Goal: Transaction & Acquisition: Purchase product/service

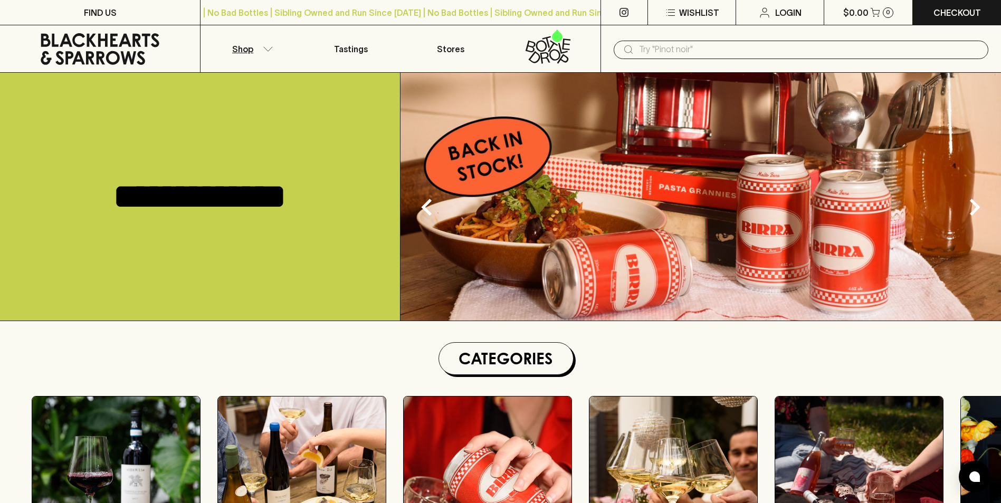
click at [247, 47] on p "Shop" at bounding box center [242, 49] width 21 height 13
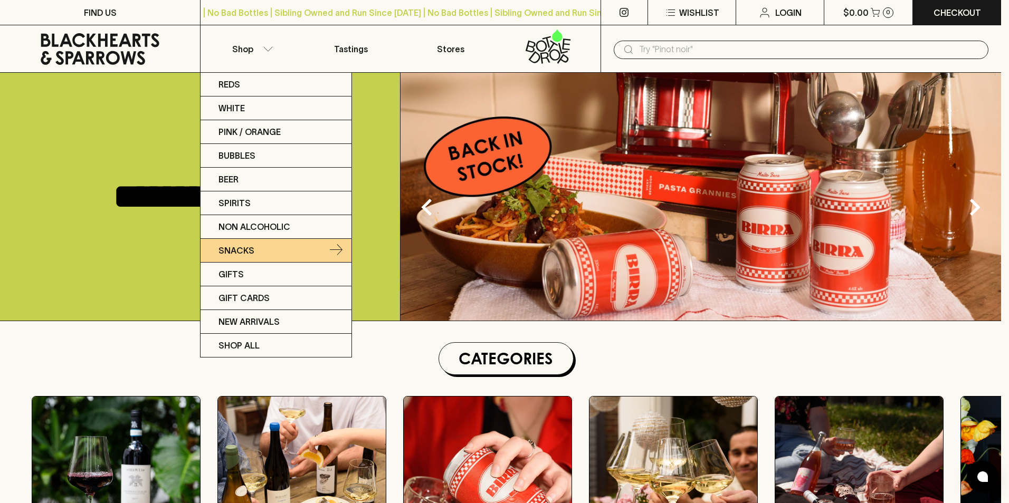
click at [238, 247] on p "Snacks" at bounding box center [236, 250] width 36 height 13
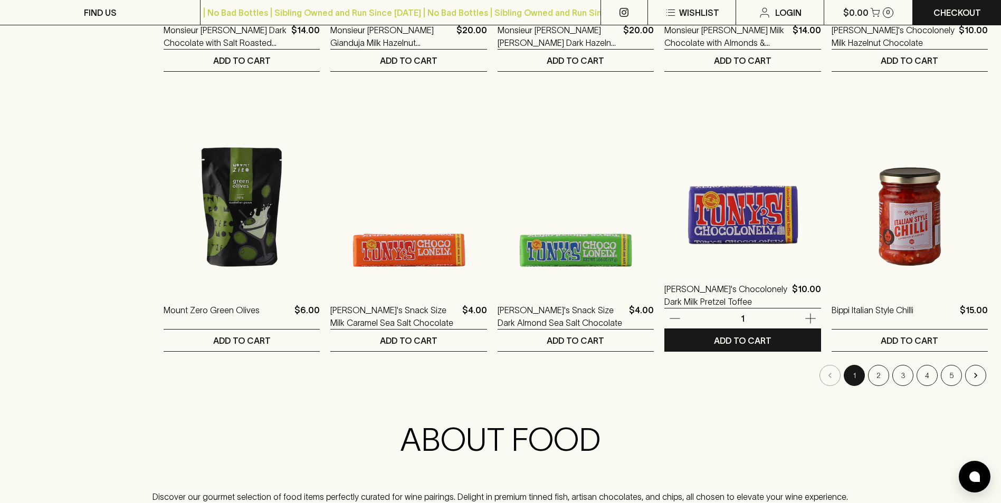
scroll to position [1002, 0]
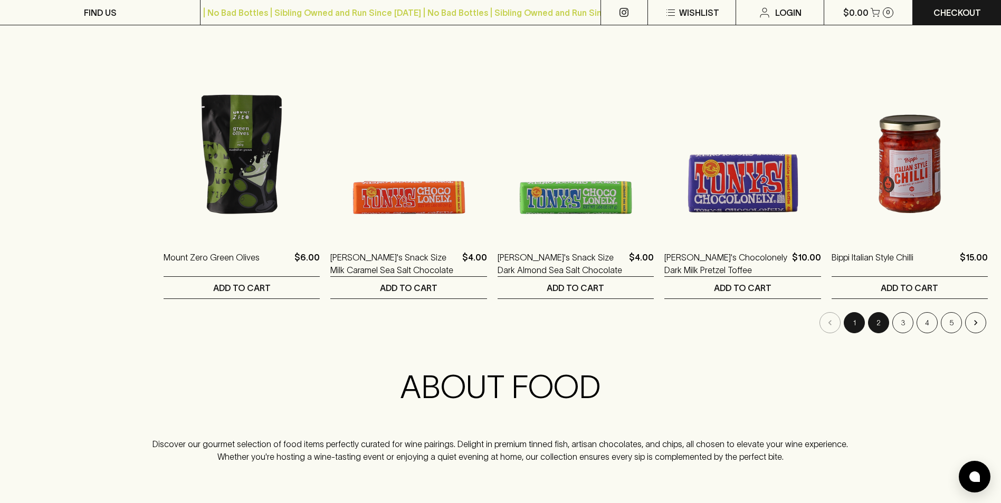
click at [879, 321] on button "2" at bounding box center [878, 322] width 21 height 21
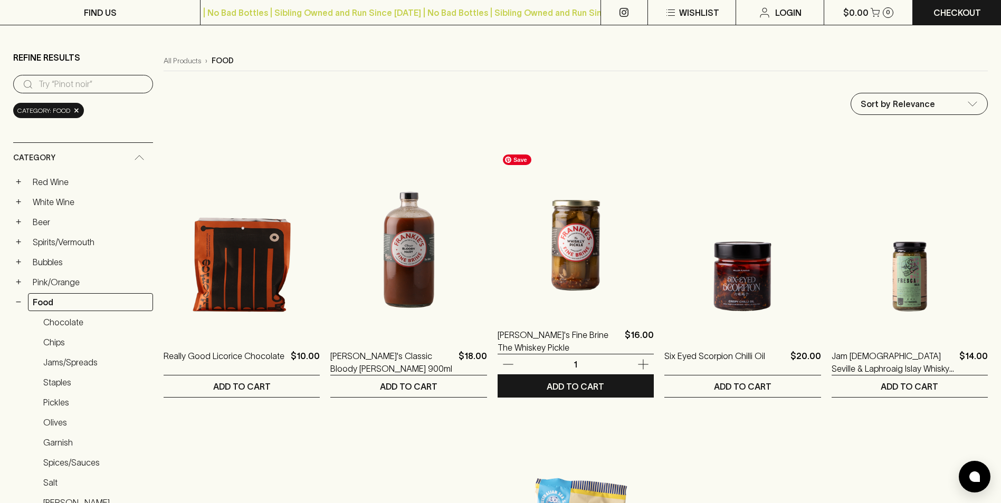
scroll to position [158, 0]
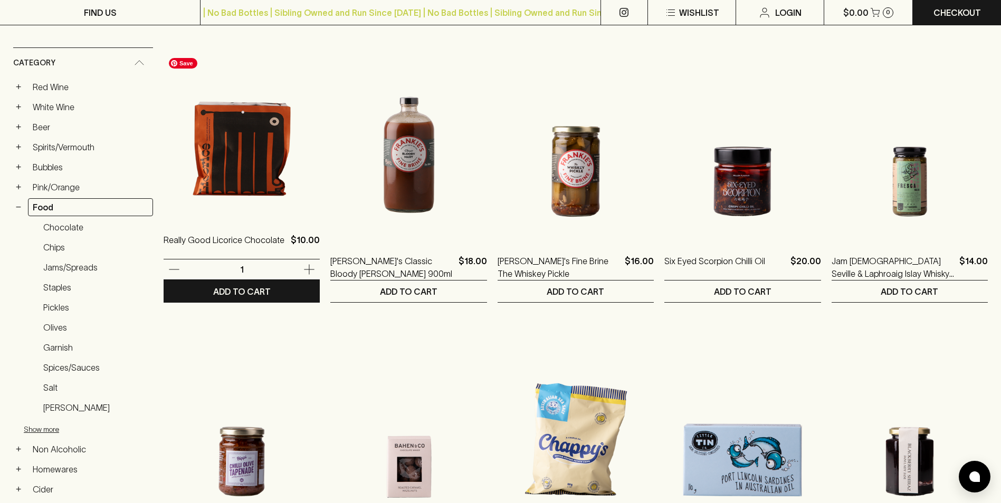
click at [245, 166] on img at bounding box center [242, 125] width 156 height 185
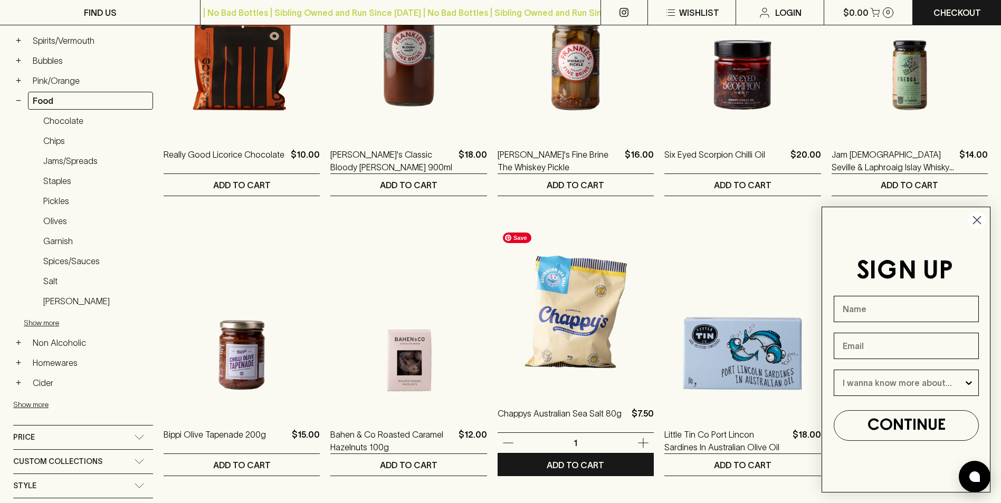
scroll to position [317, 0]
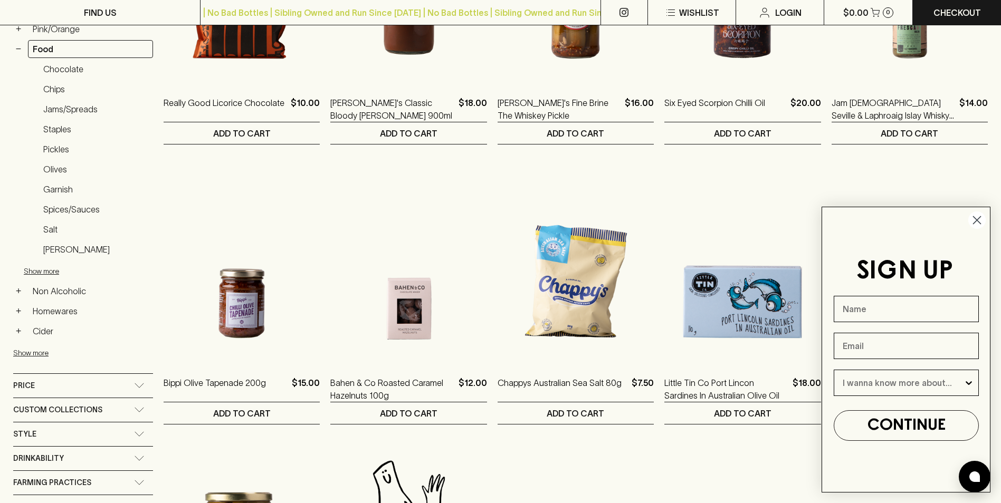
click at [976, 220] on icon "Close dialog" at bounding box center [976, 220] width 7 height 7
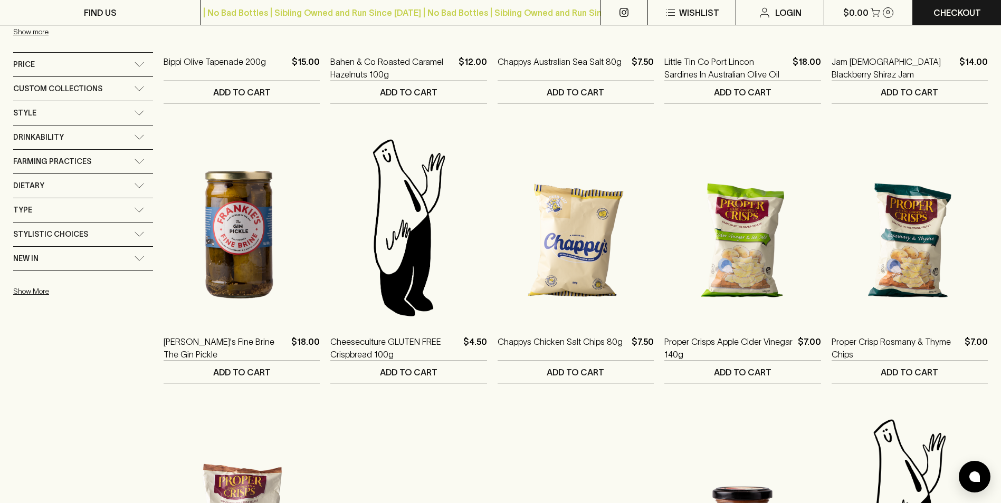
scroll to position [633, 0]
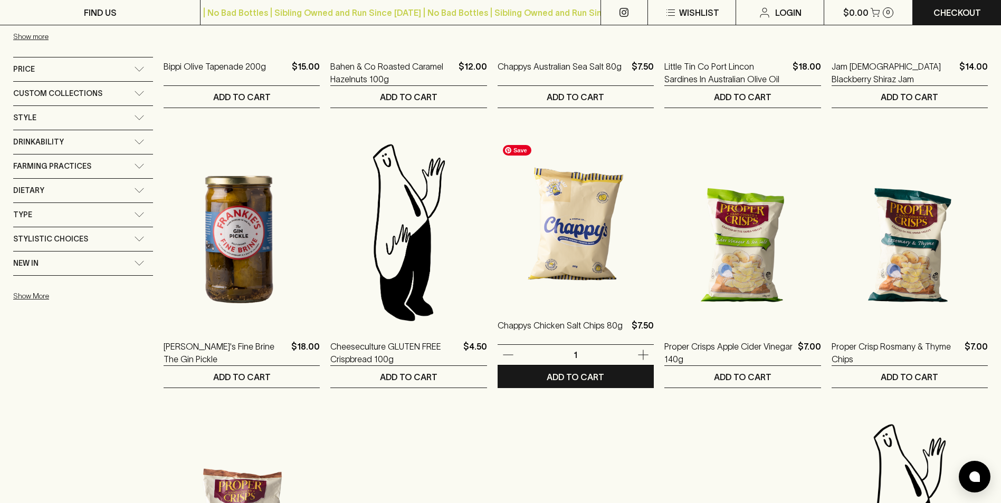
click at [572, 246] on img at bounding box center [576, 211] width 156 height 185
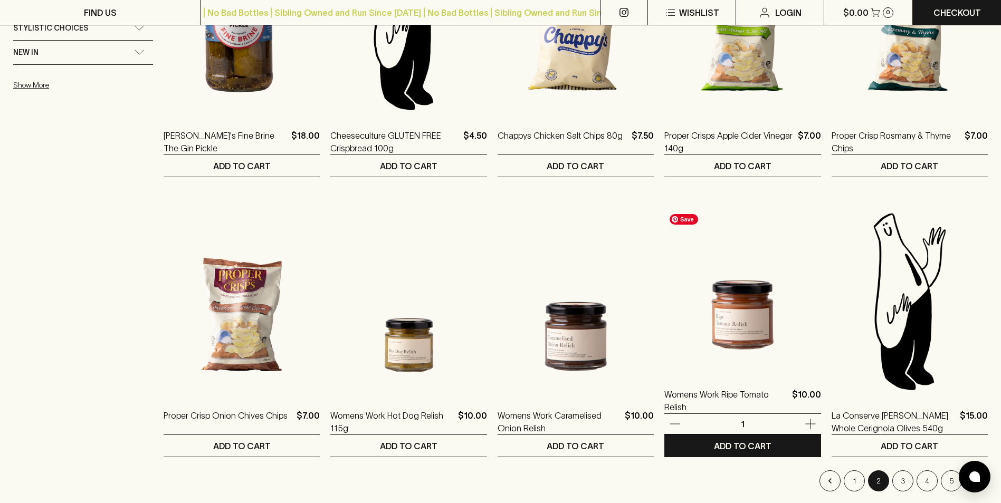
scroll to position [1002, 0]
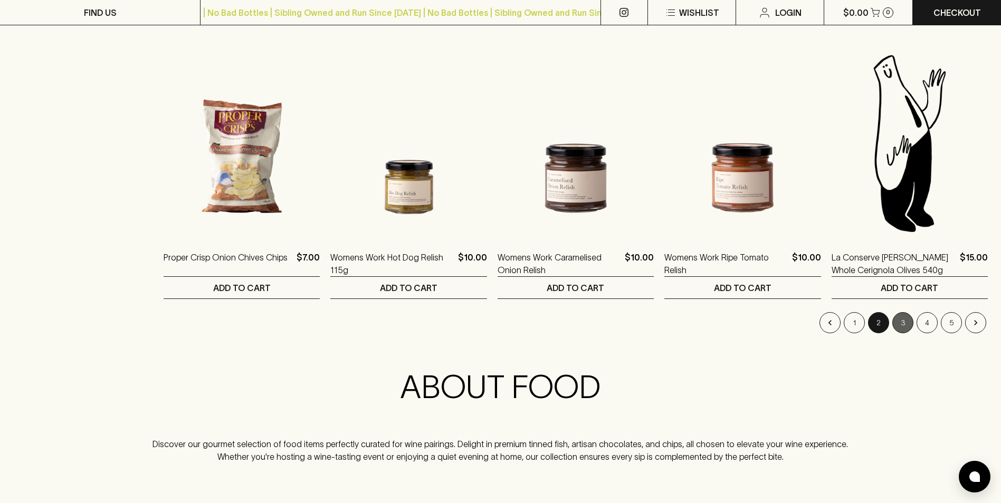
click at [903, 319] on button "3" at bounding box center [902, 322] width 21 height 21
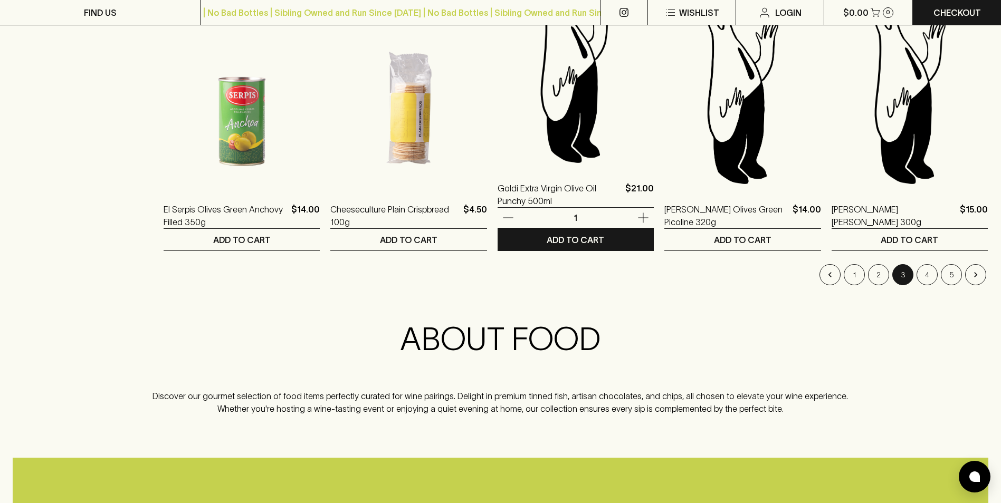
scroll to position [1055, 0]
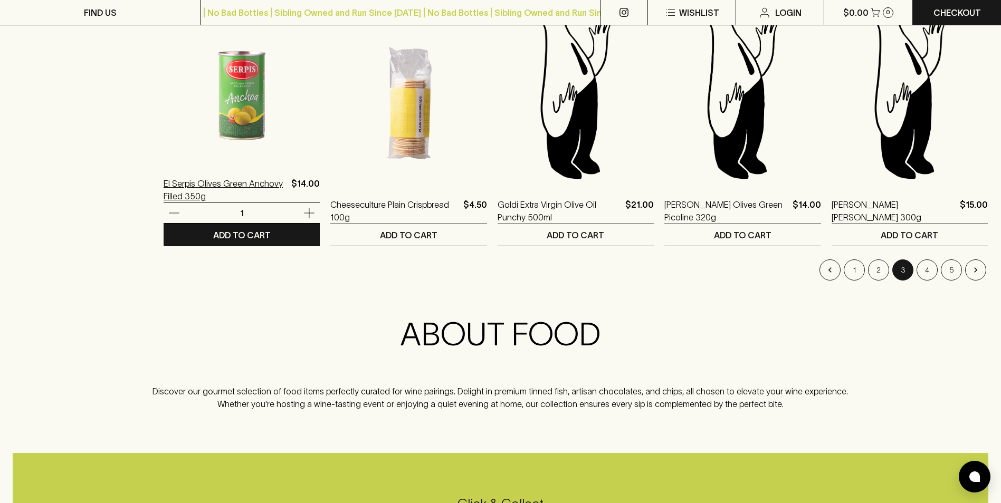
click at [237, 179] on p "El Serpis Olives Green Anchovy Filled 350g" at bounding box center [225, 189] width 123 height 25
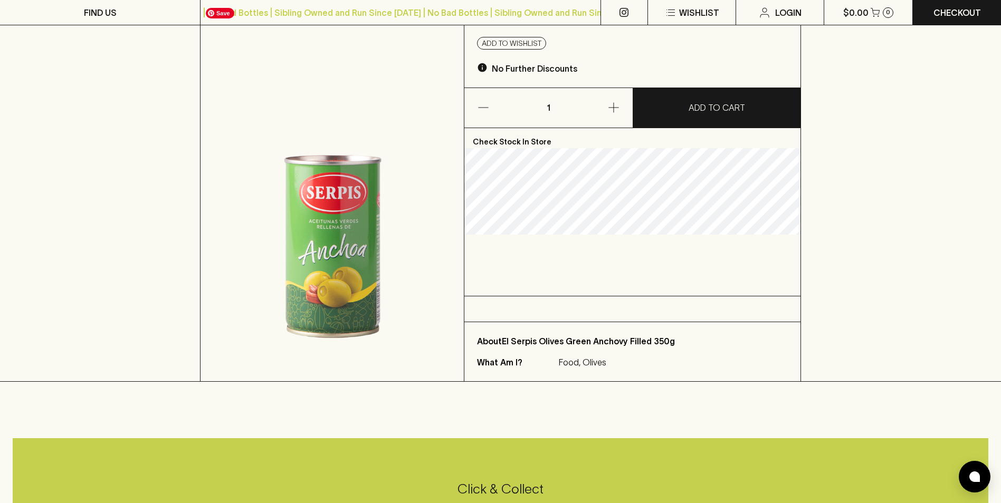
scroll to position [53, 0]
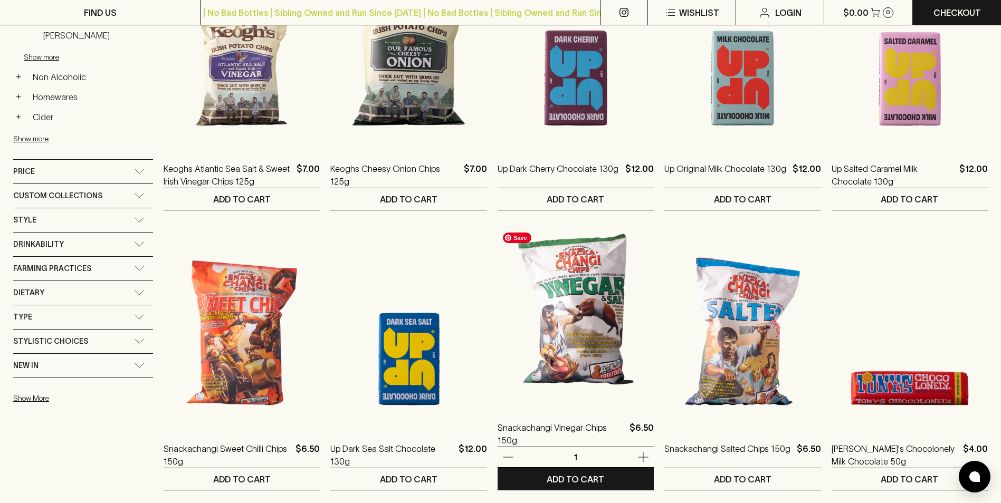
scroll to position [475, 0]
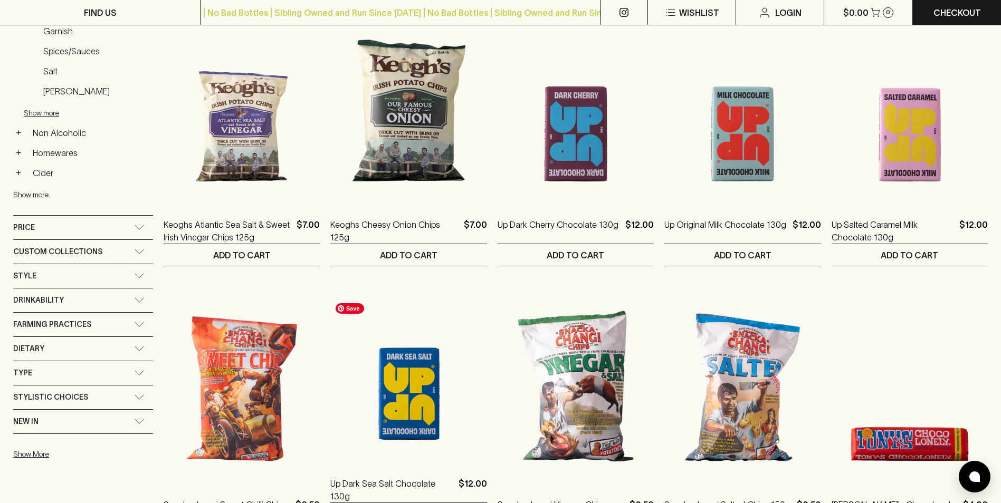
click at [413, 418] on img at bounding box center [408, 369] width 156 height 185
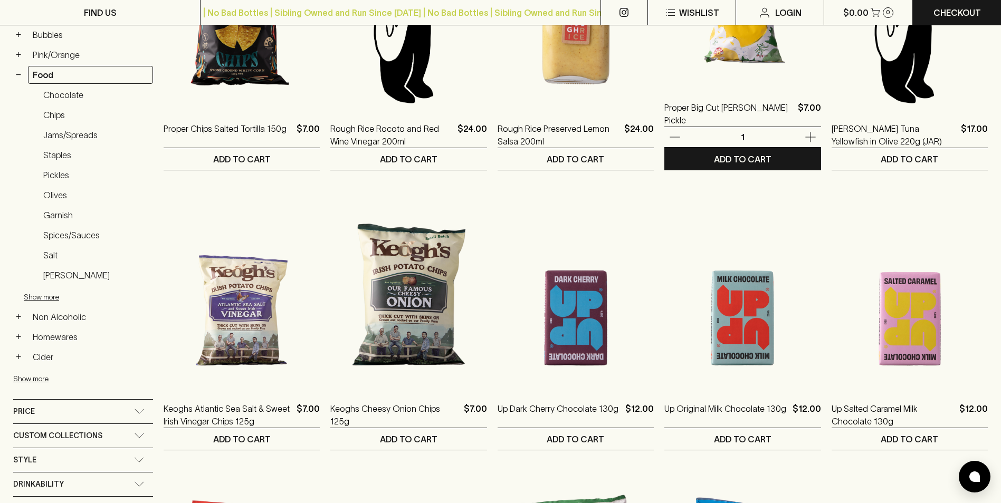
scroll to position [317, 0]
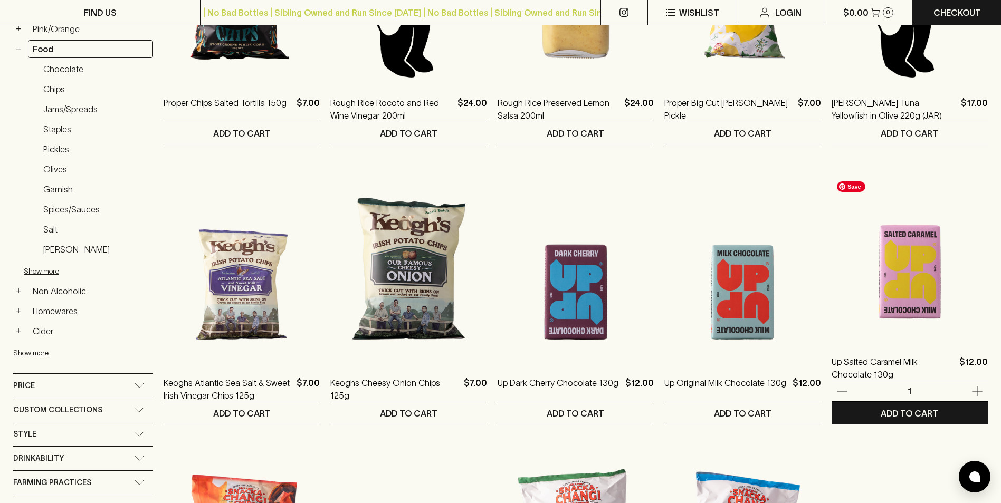
click at [913, 297] on img at bounding box center [910, 247] width 156 height 185
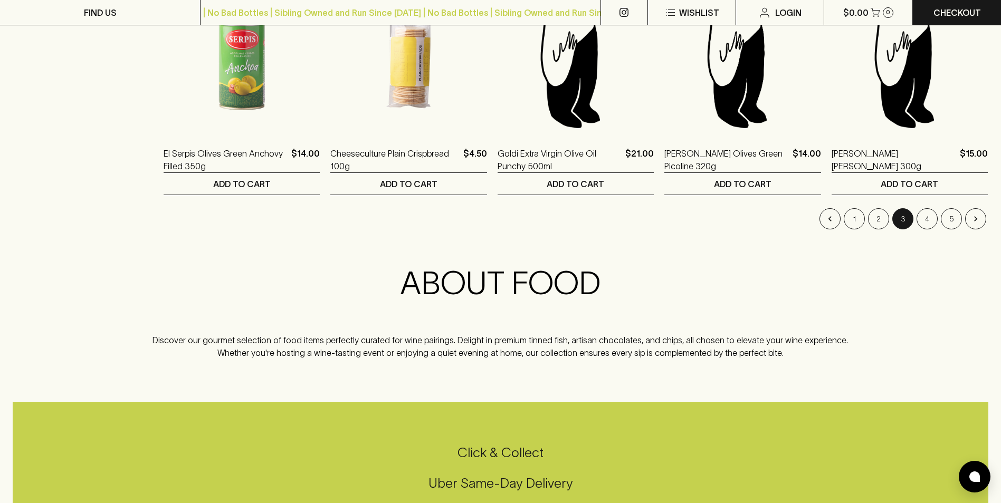
scroll to position [1108, 0]
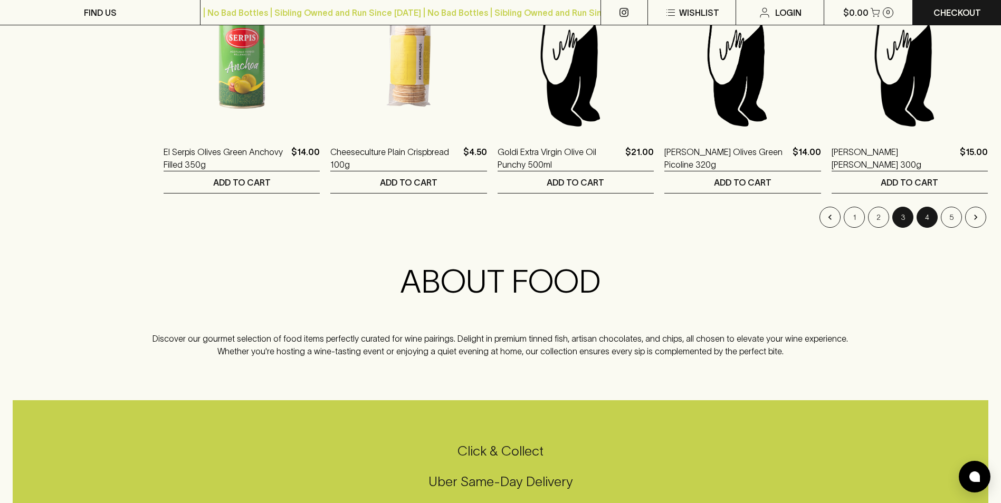
click at [923, 214] on button "4" at bounding box center [926, 217] width 21 height 21
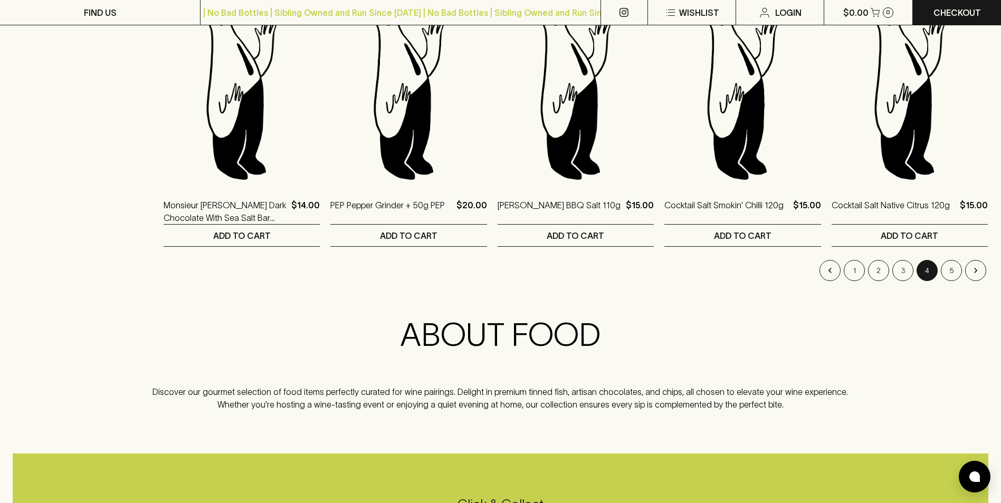
scroll to position [1055, 0]
click at [956, 272] on button "5" at bounding box center [951, 270] width 21 height 21
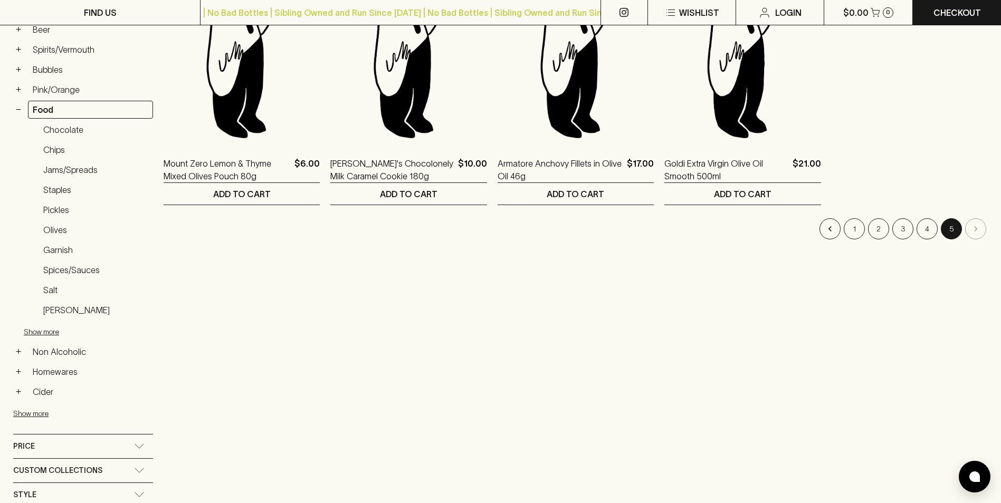
scroll to position [211, 0]
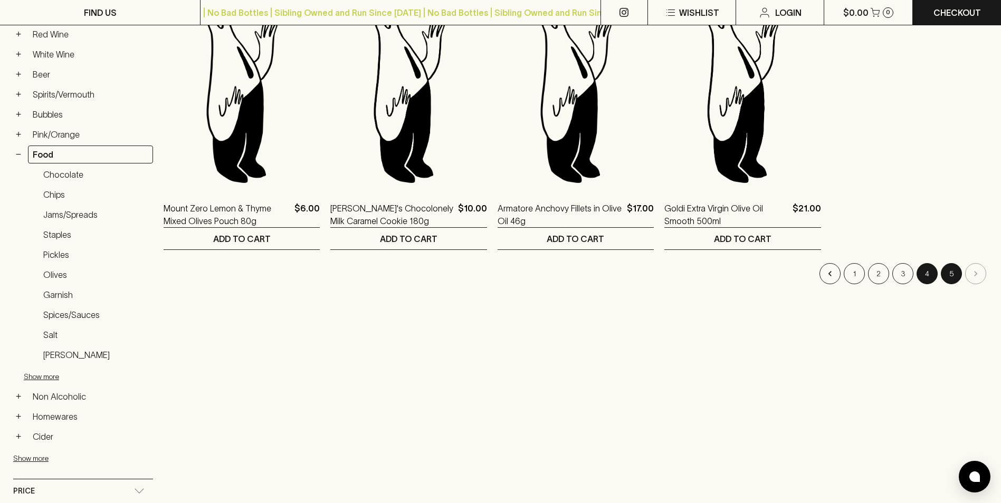
click at [925, 277] on button "4" at bounding box center [926, 273] width 21 height 21
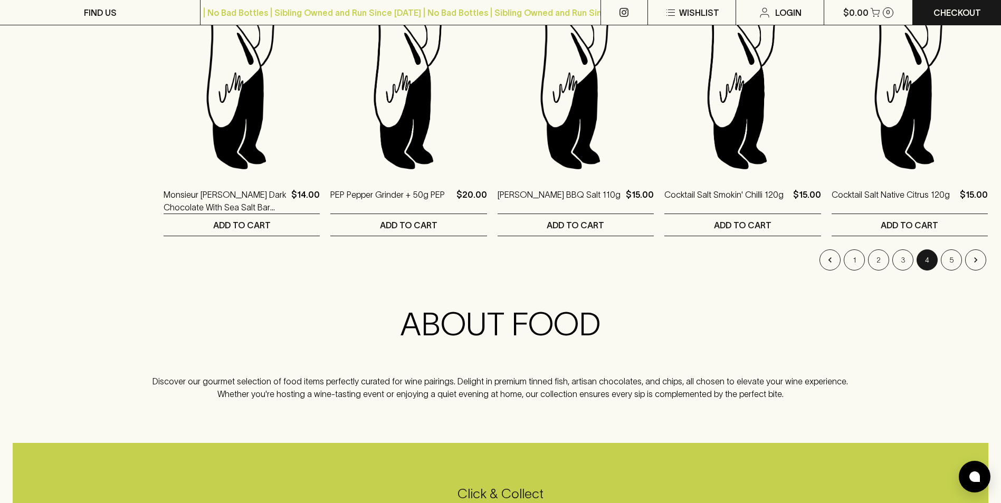
scroll to position [1108, 0]
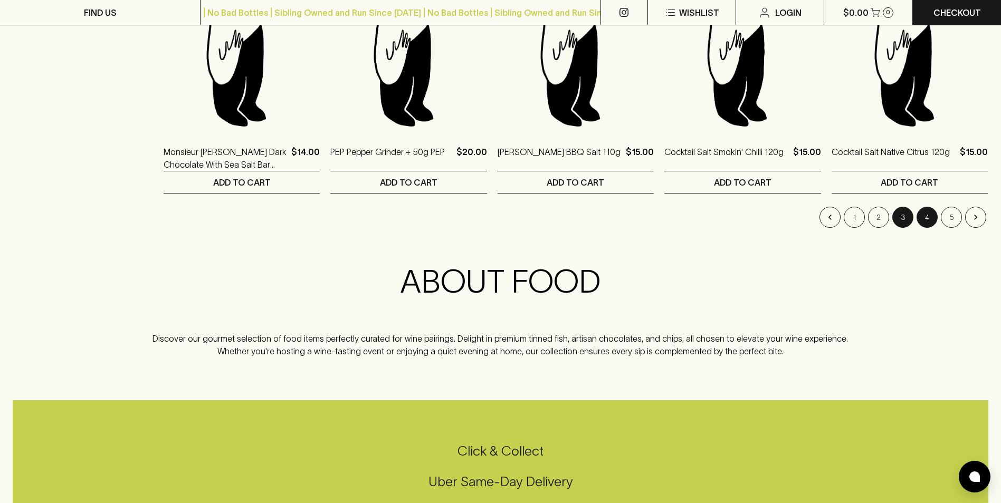
click at [902, 218] on button "3" at bounding box center [902, 217] width 21 height 21
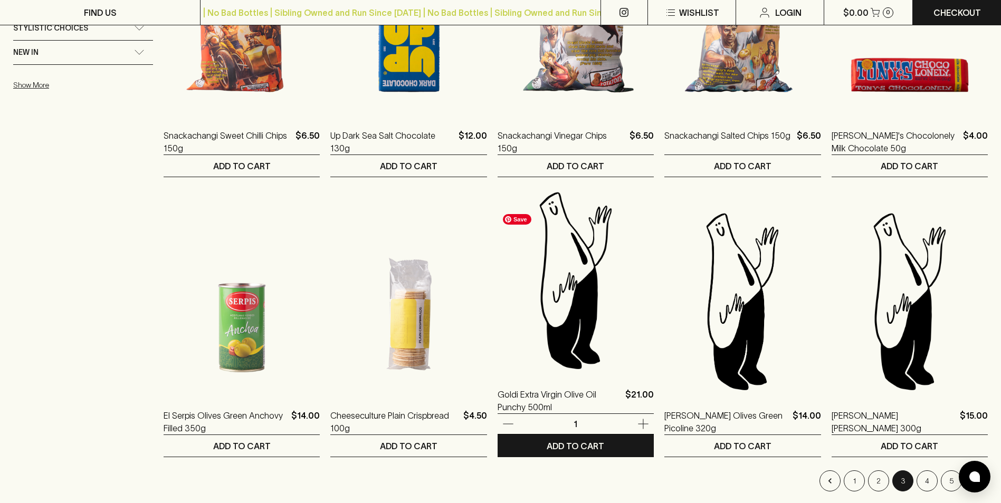
scroll to position [897, 0]
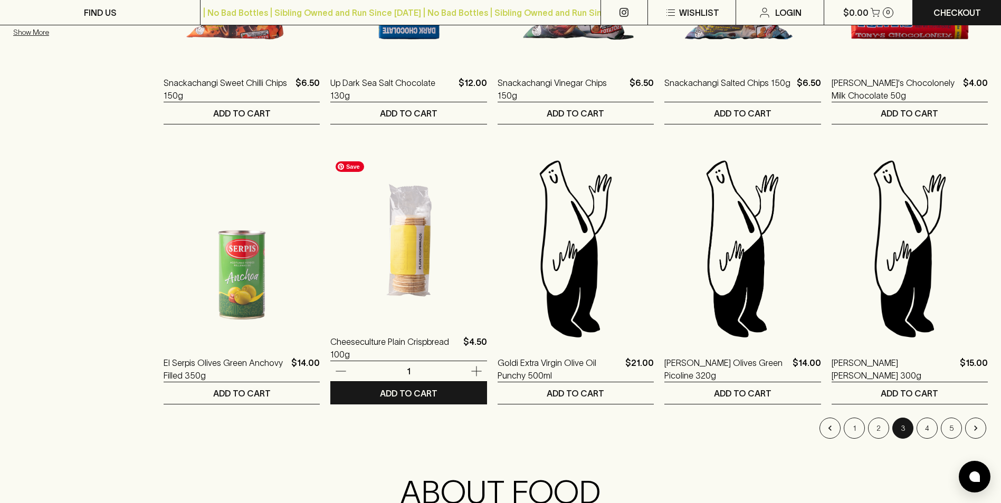
click at [419, 276] on img at bounding box center [408, 227] width 156 height 185
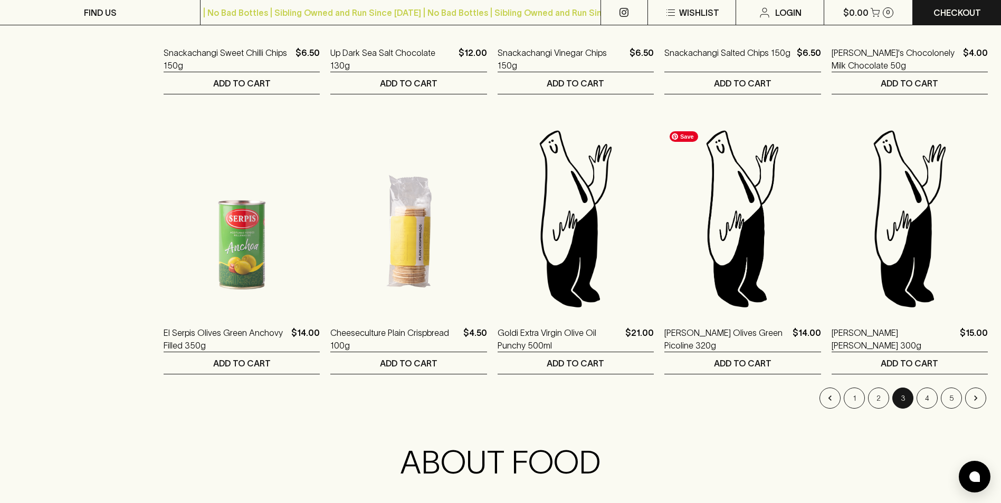
scroll to position [1002, 0]
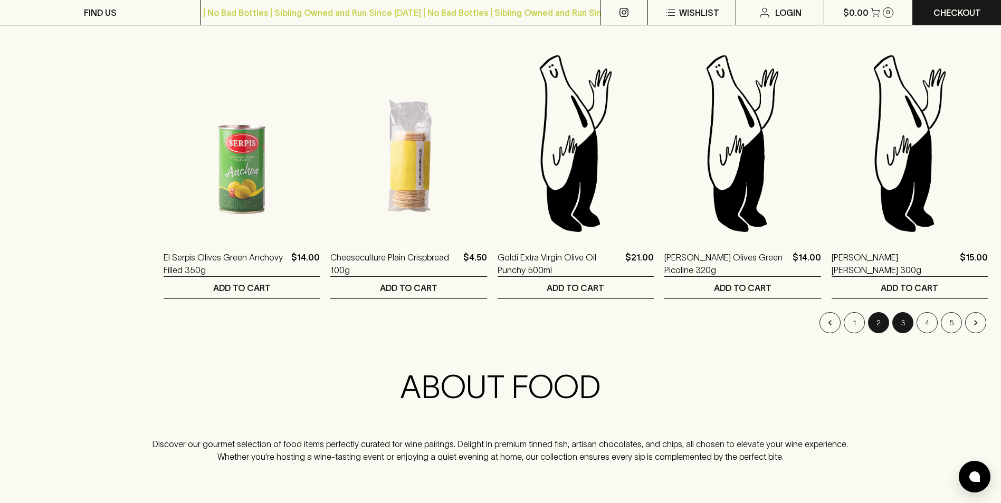
click at [881, 321] on button "2" at bounding box center [878, 322] width 21 height 21
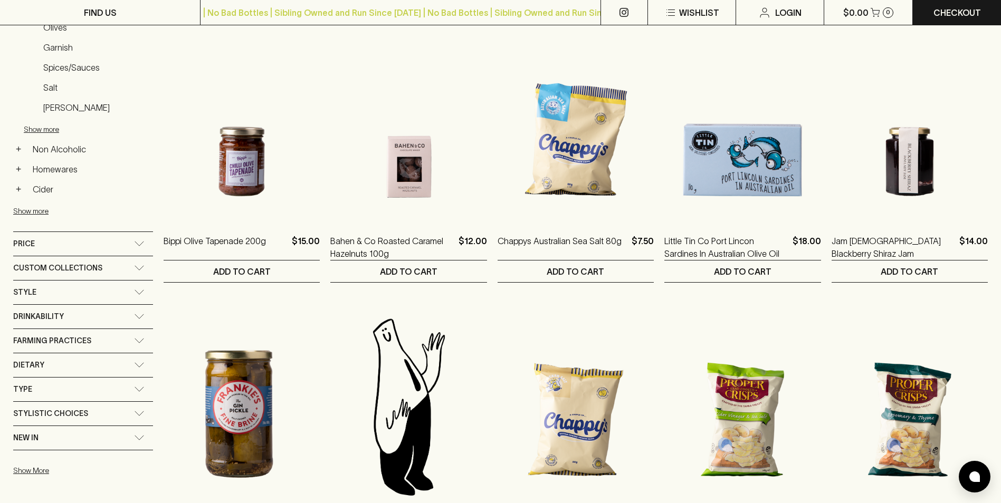
scroll to position [475, 0]
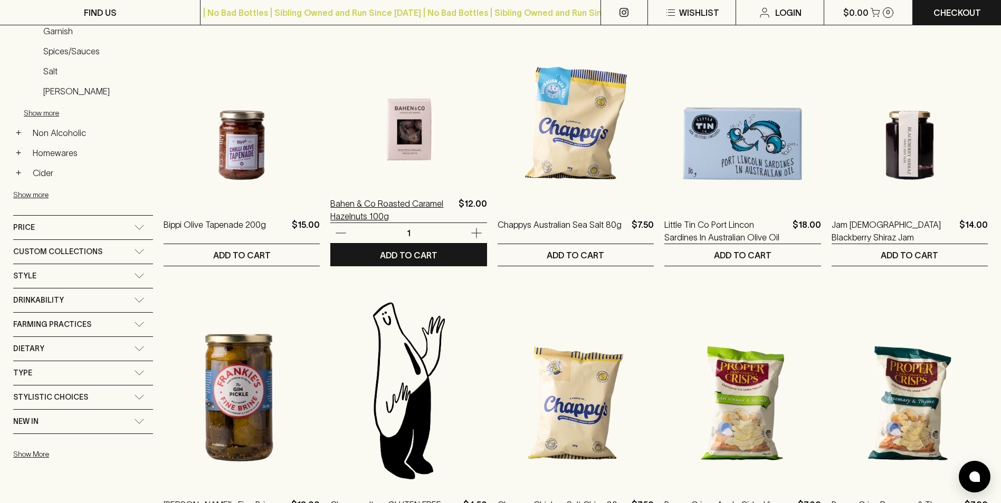
click at [415, 200] on p "Bahen & Co Roasted Caramel Hazelnuts 100g" at bounding box center [391, 209] width 123 height 25
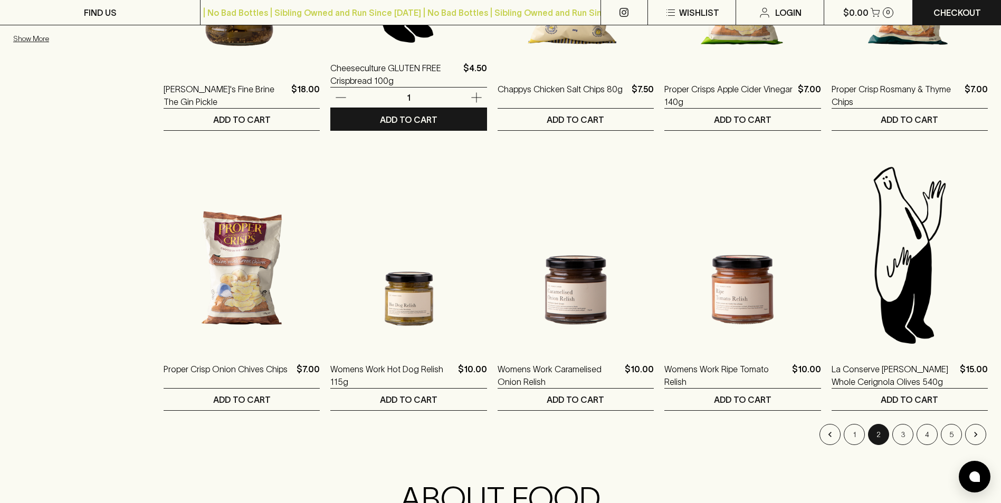
scroll to position [897, 0]
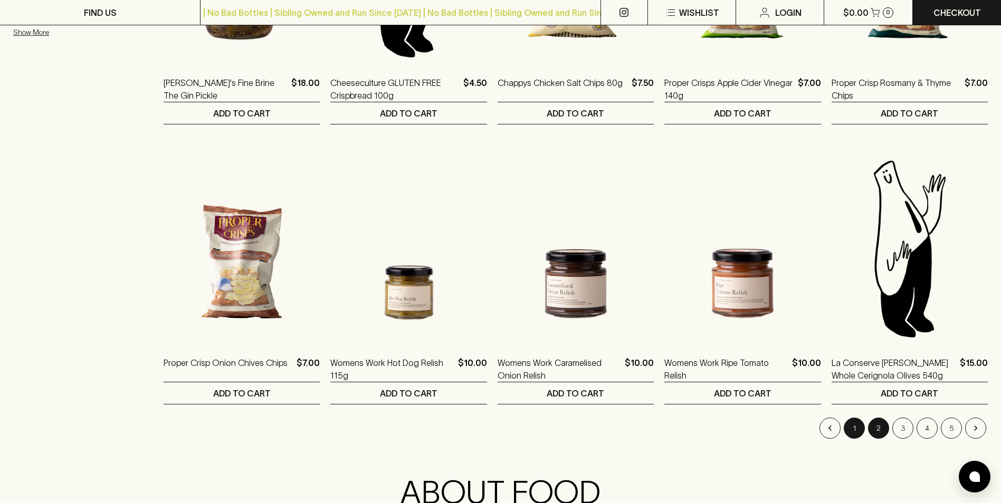
click at [851, 423] on button "1" at bounding box center [854, 428] width 21 height 21
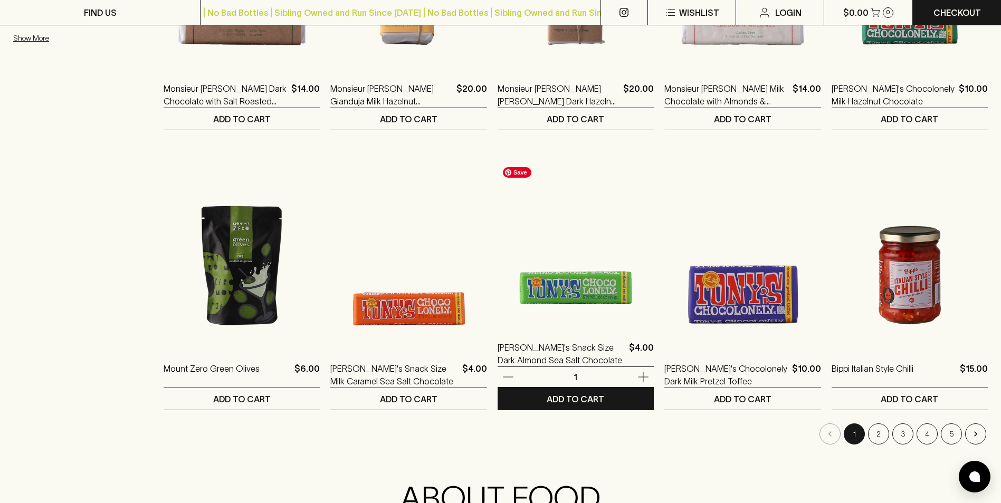
scroll to position [950, 0]
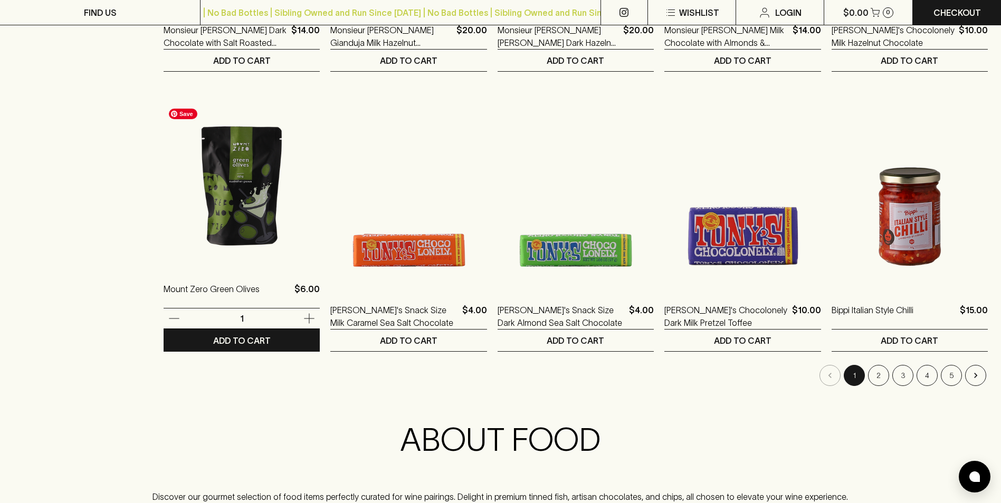
click at [236, 230] on img at bounding box center [242, 174] width 156 height 185
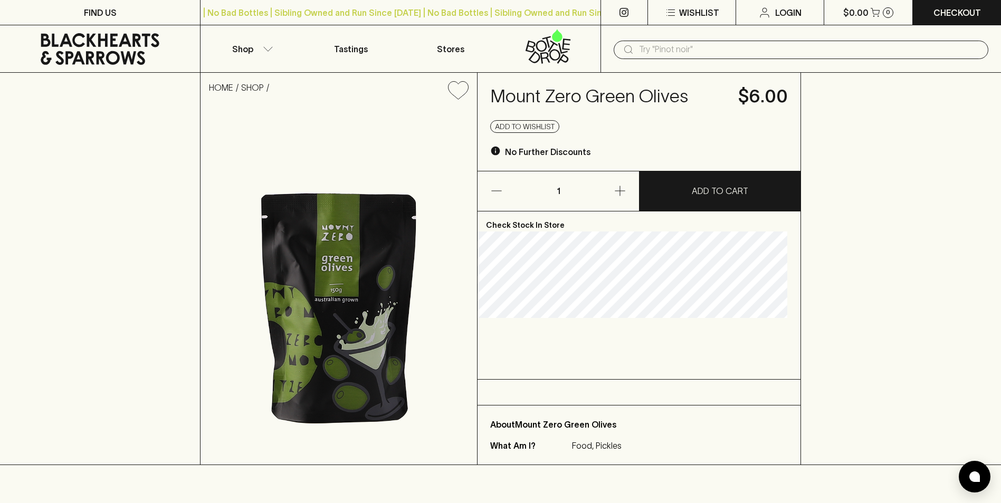
click at [683, 53] on input "text" at bounding box center [809, 49] width 341 height 17
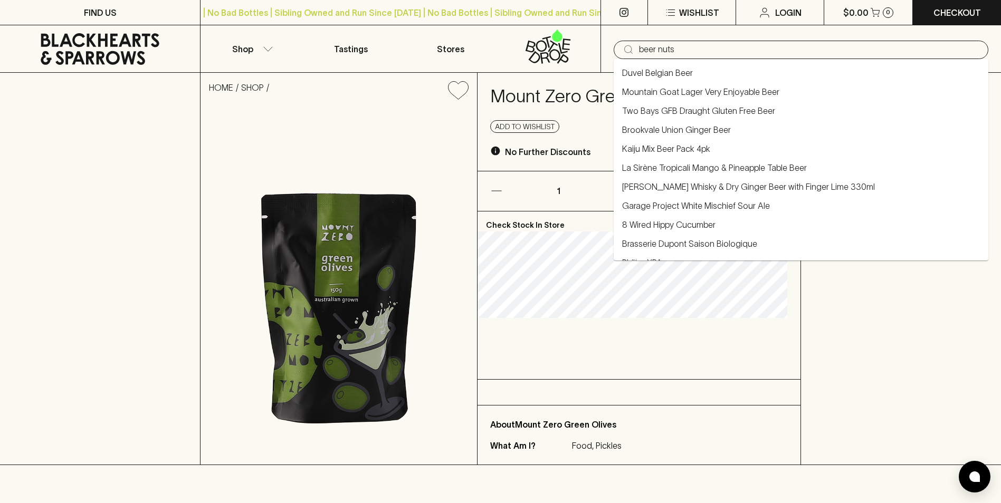
type input "beer nuts"
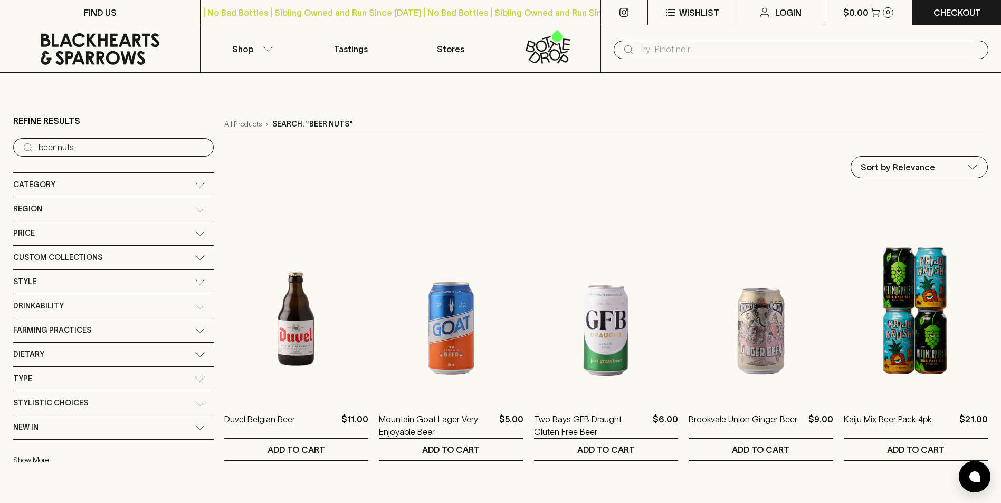
click at [710, 51] on input "text" at bounding box center [809, 49] width 341 height 17
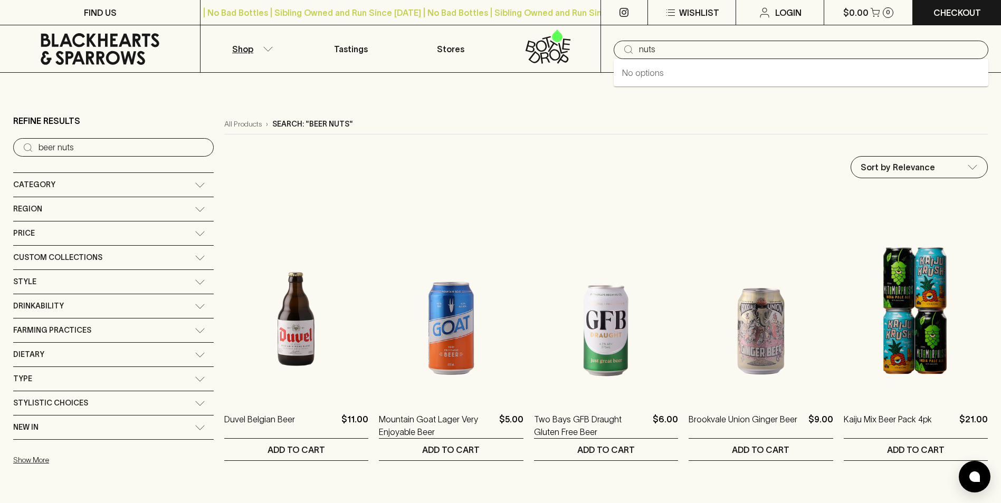
type input "nuts"
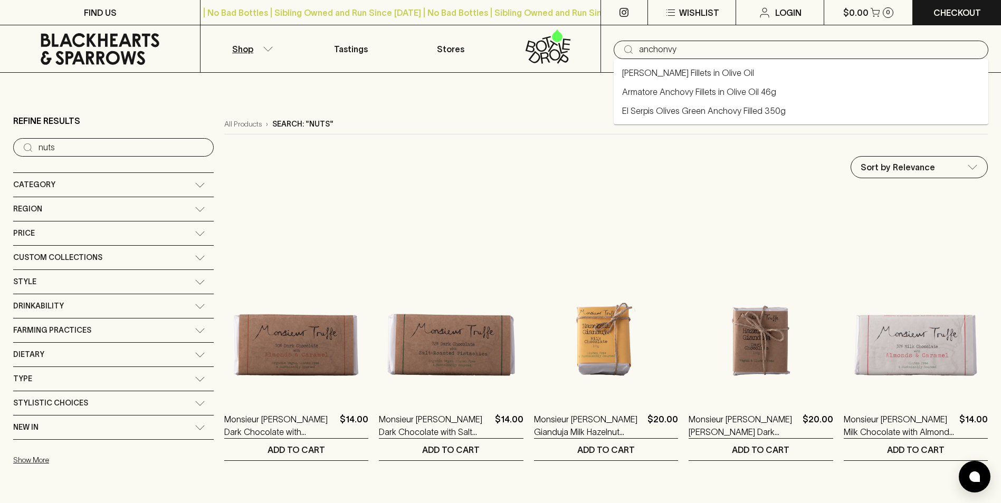
type input "anchonvy"
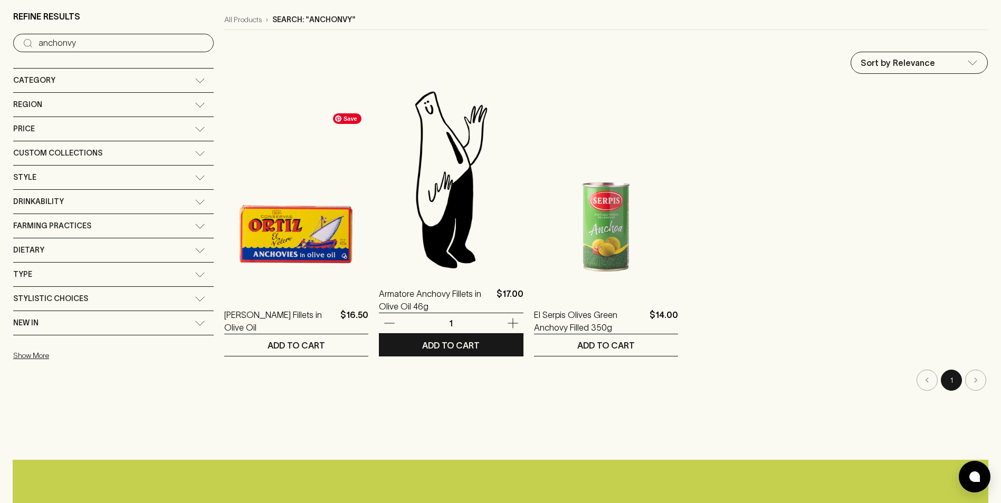
scroll to position [106, 0]
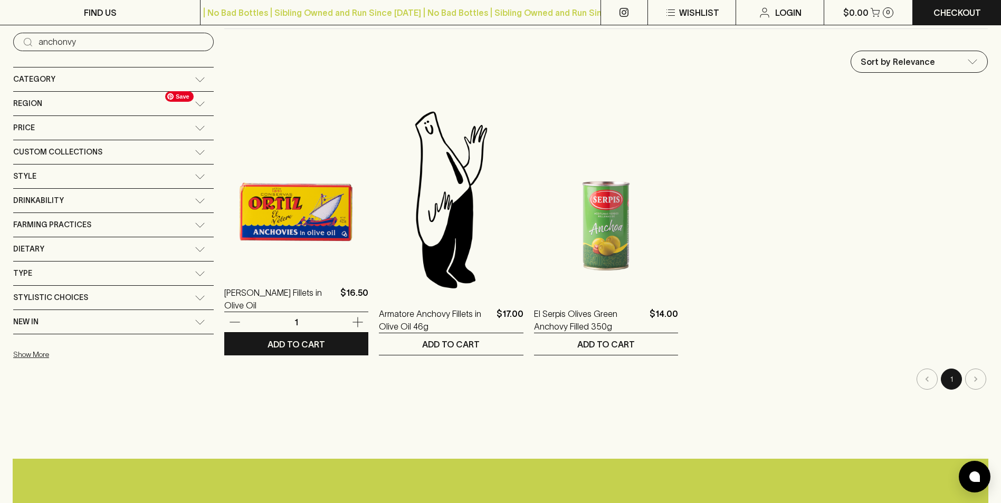
click at [250, 241] on img at bounding box center [296, 178] width 144 height 185
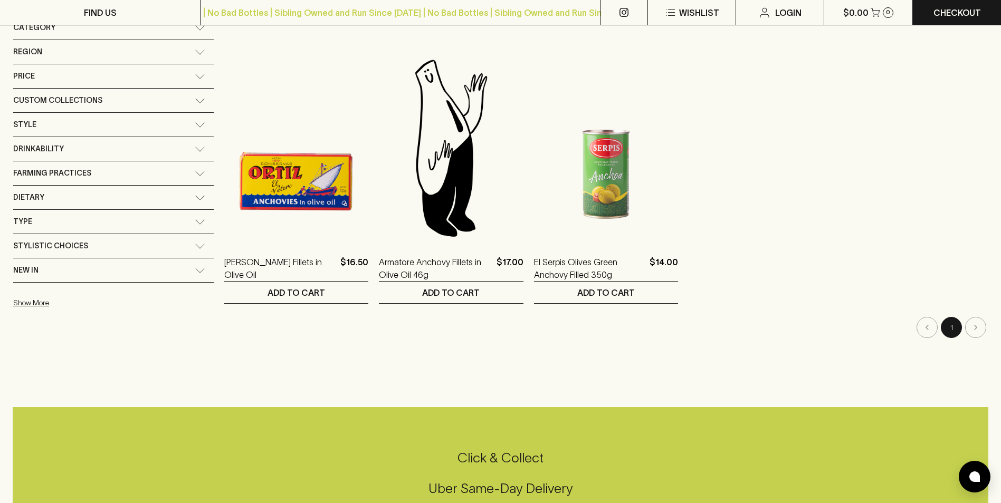
scroll to position [158, 0]
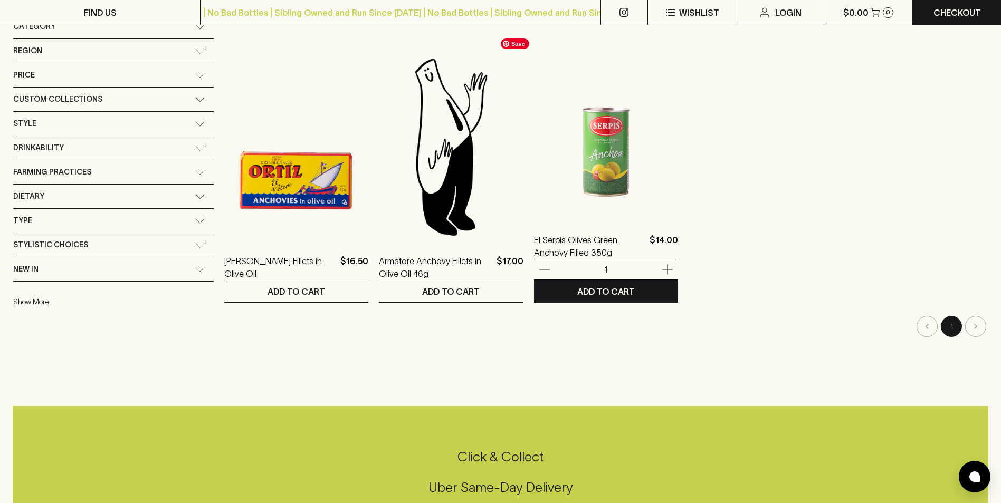
click at [588, 179] on img at bounding box center [606, 125] width 144 height 185
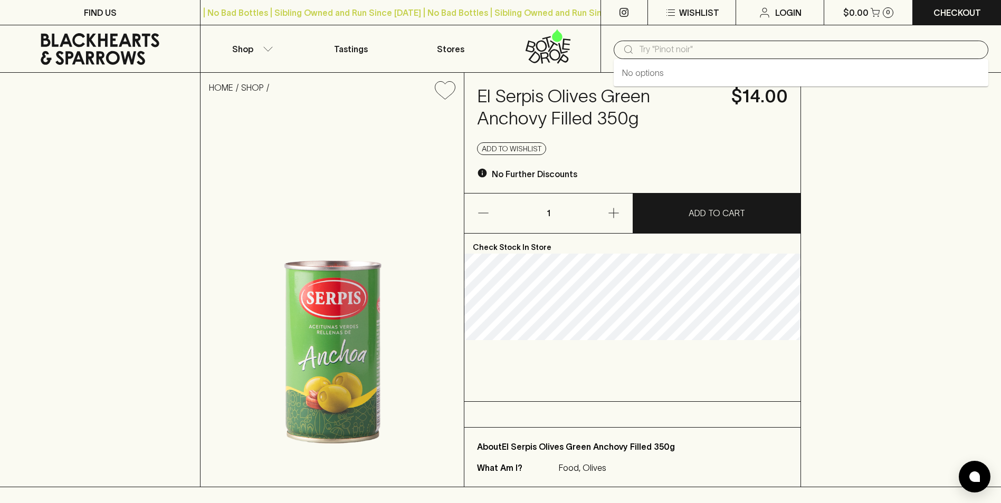
click at [683, 47] on input "text" at bounding box center [809, 49] width 341 height 17
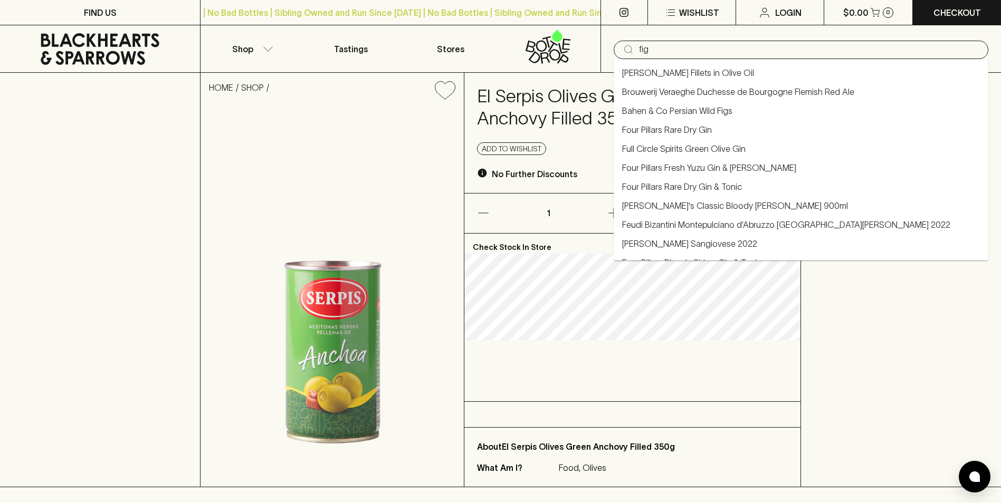
type input "fig"
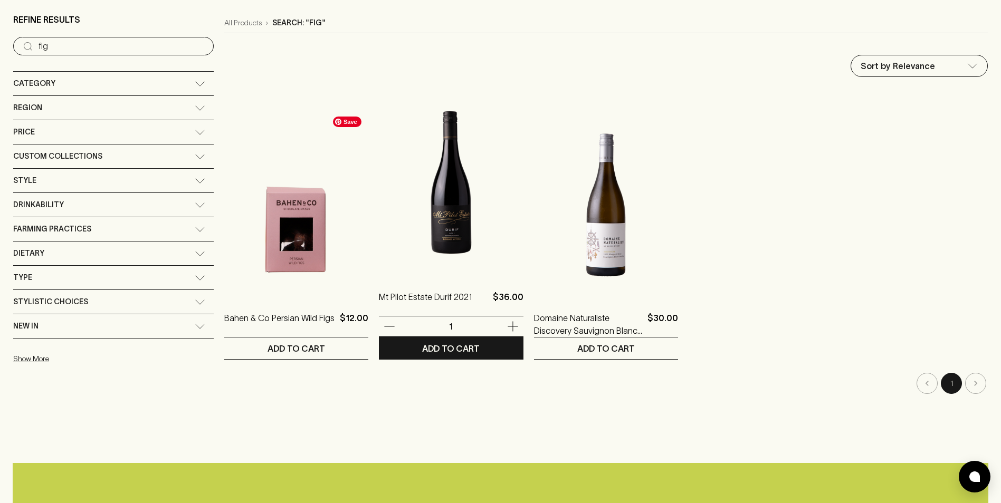
scroll to position [106, 0]
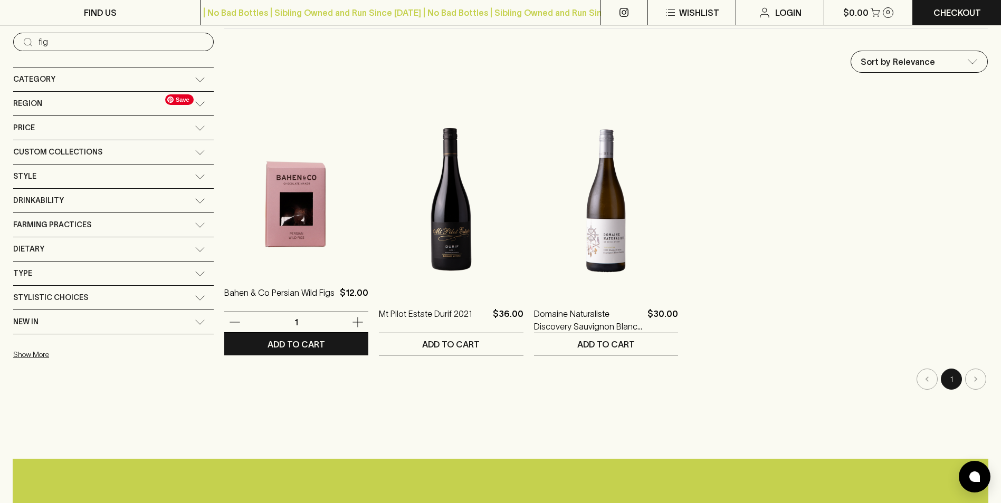
click at [248, 212] on img at bounding box center [296, 178] width 144 height 185
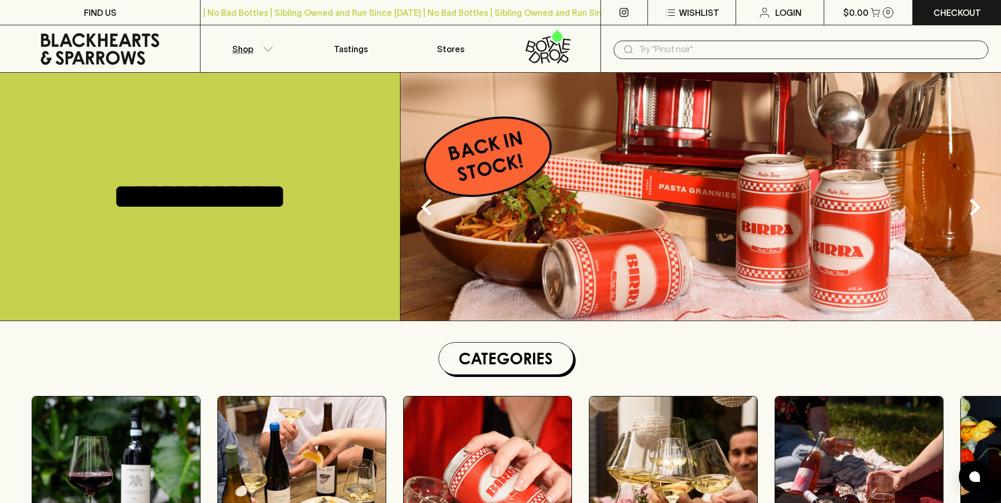
click at [259, 41] on button "Shop" at bounding box center [250, 48] width 100 height 47
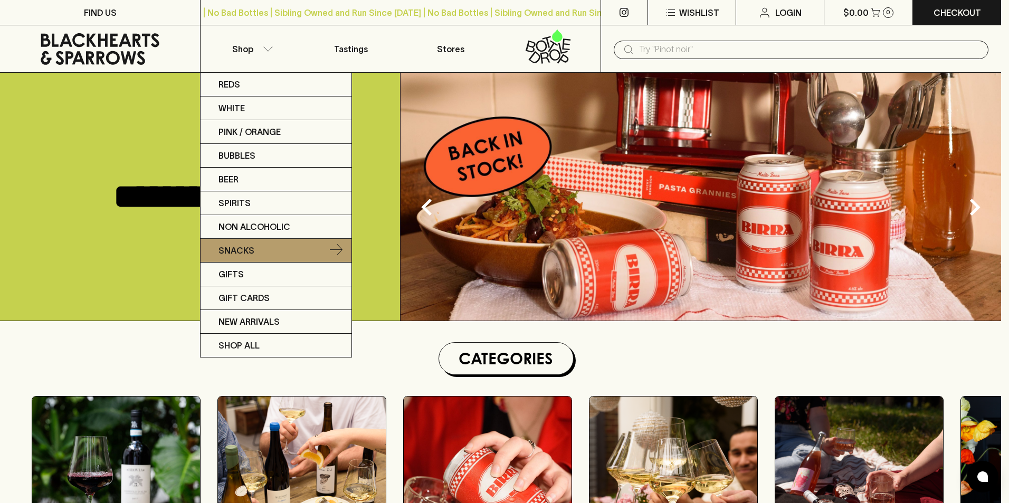
click at [243, 252] on p "Snacks" at bounding box center [236, 250] width 36 height 13
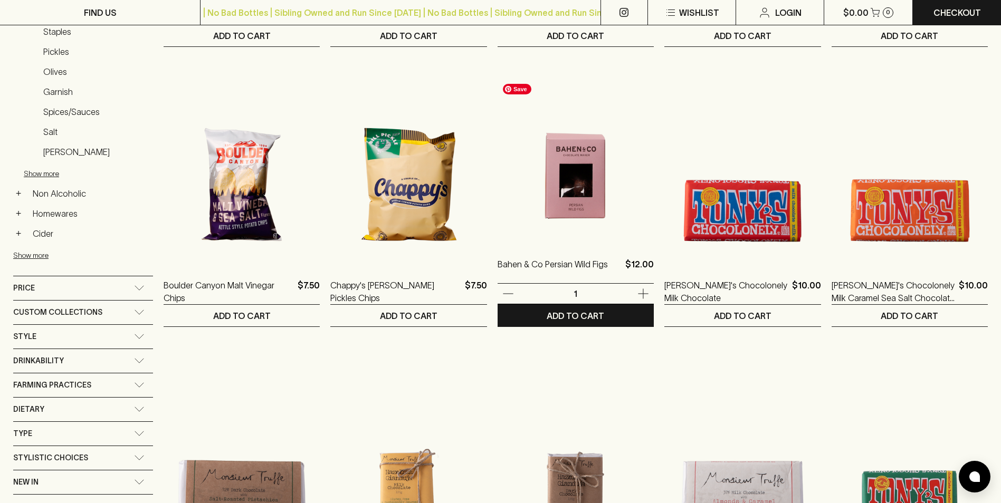
scroll to position [422, 0]
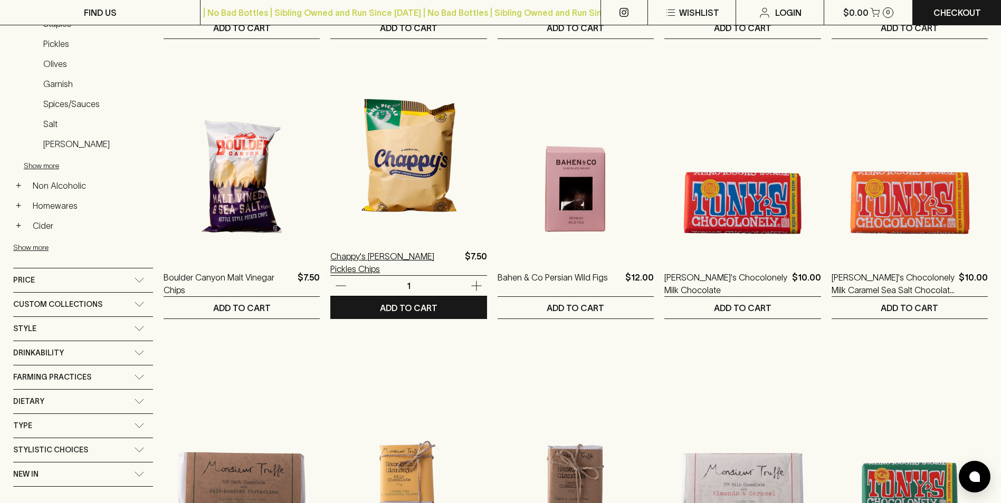
click at [405, 253] on p "Chappy's [PERSON_NAME] Pickles Chips" at bounding box center [395, 262] width 130 height 25
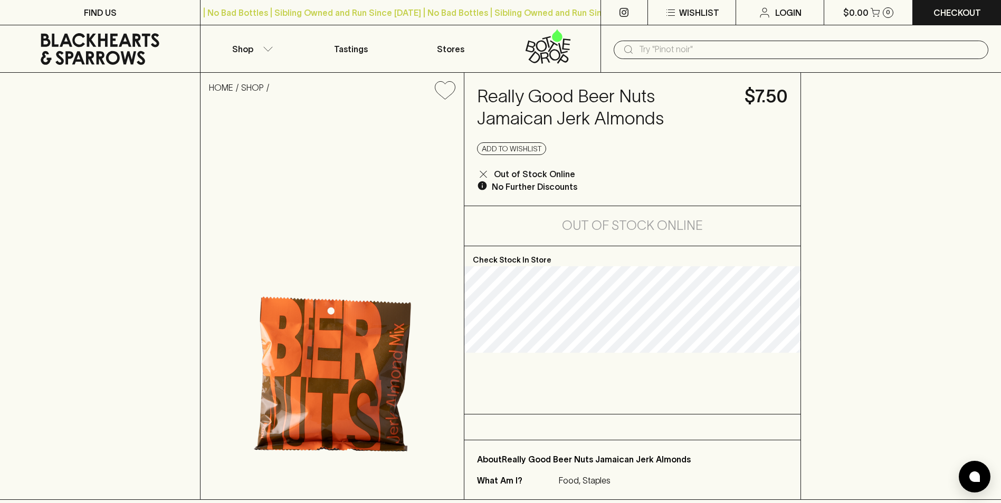
click at [653, 49] on input "text" at bounding box center [809, 49] width 341 height 17
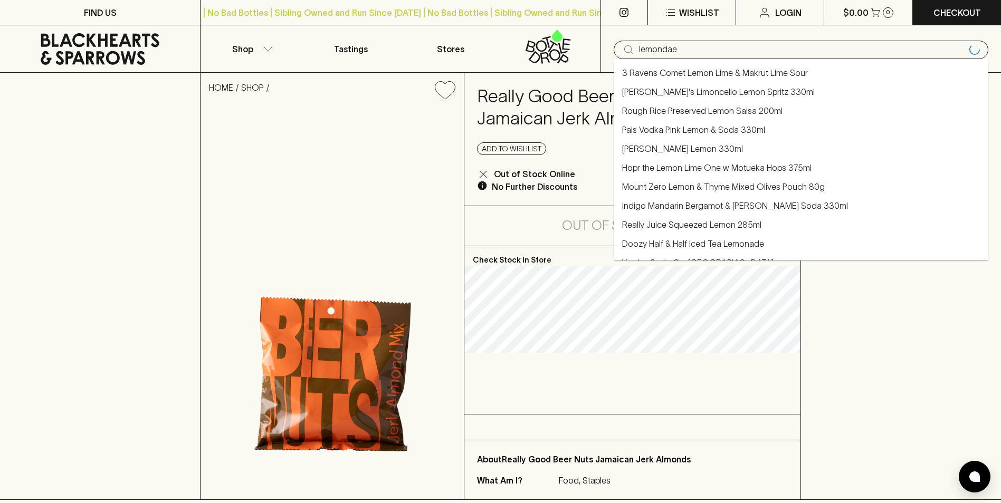
type input "lemondae"
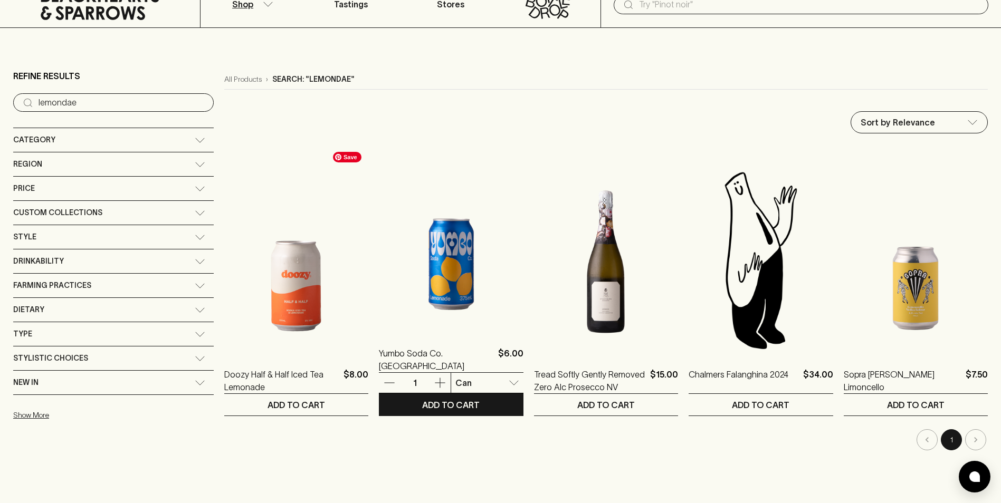
scroll to position [106, 0]
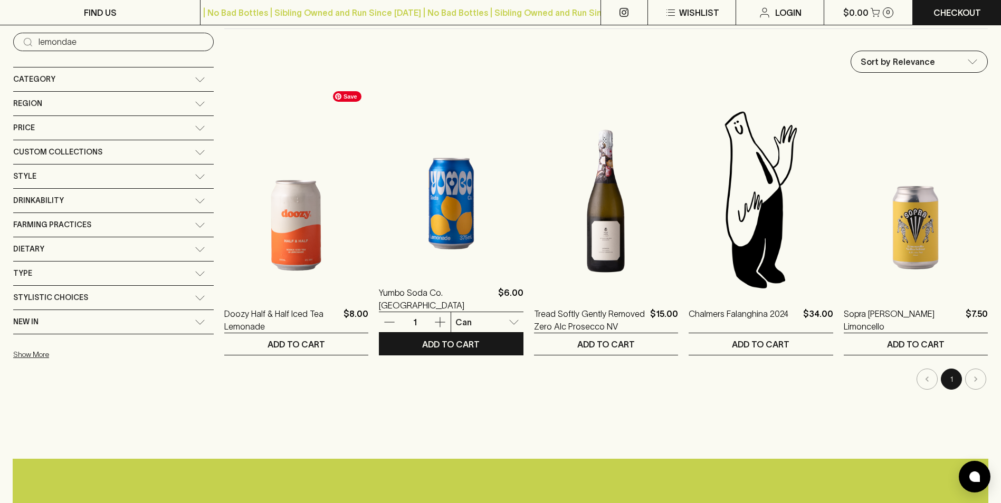
click at [412, 233] on img at bounding box center [451, 178] width 144 height 185
